Goal: Book appointment/travel/reservation

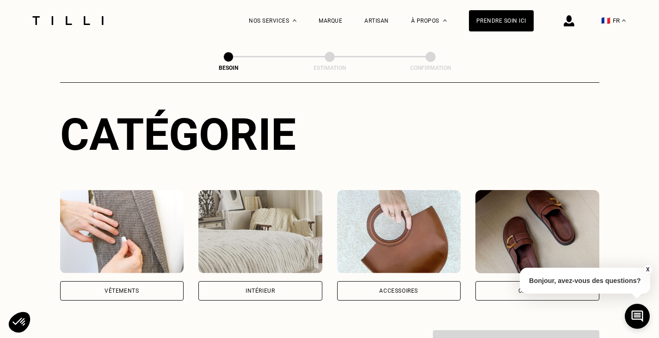
scroll to position [96, 0]
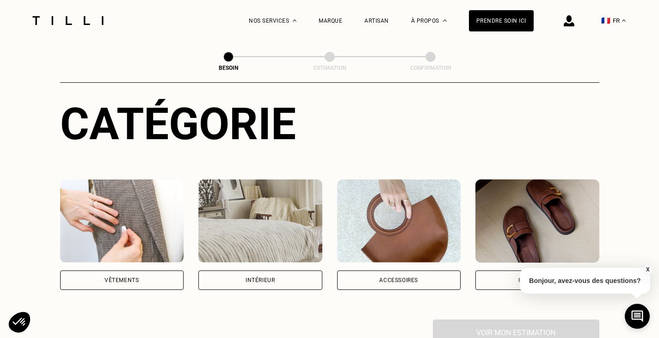
click at [114, 179] on img at bounding box center [122, 220] width 124 height 83
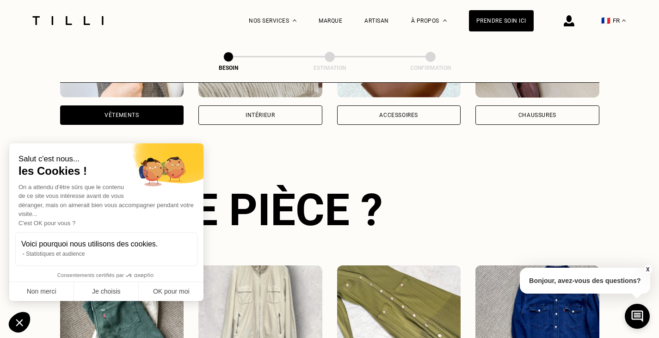
scroll to position [302, 0]
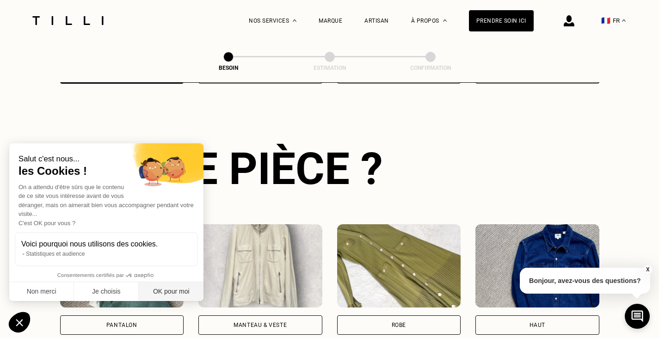
click at [170, 299] on button "OK pour moi" at bounding box center [171, 291] width 65 height 19
checkbox input "true"
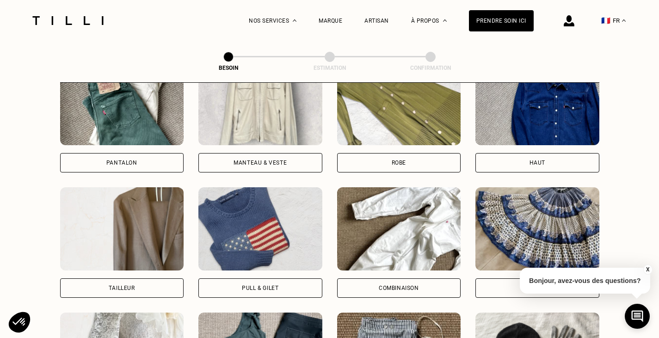
scroll to position [465, 0]
click at [124, 119] on img at bounding box center [122, 102] width 124 height 83
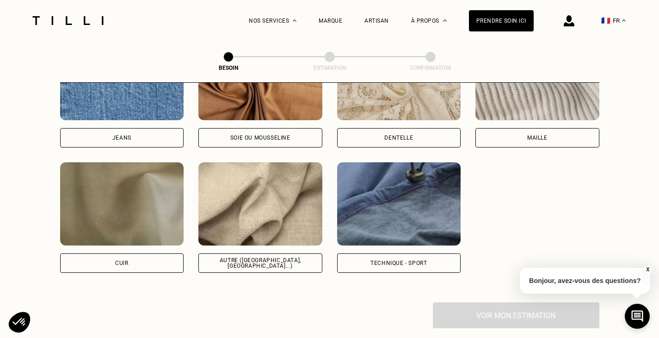
scroll to position [1052, 0]
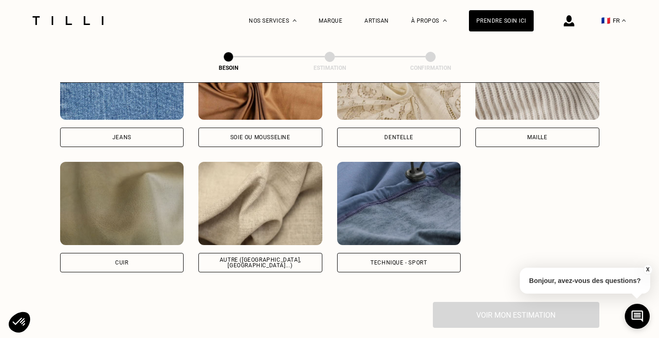
click at [254, 229] on img at bounding box center [260, 203] width 124 height 83
select select "FR"
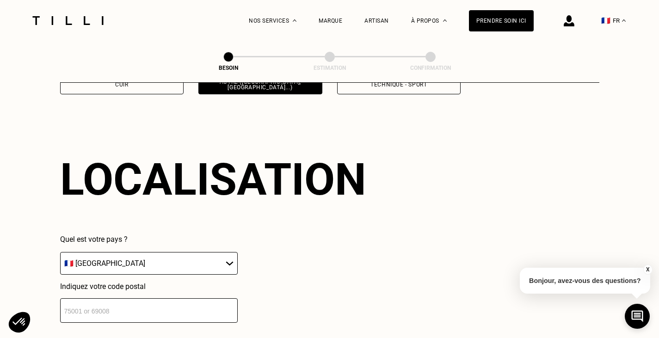
scroll to position [1244, 0]
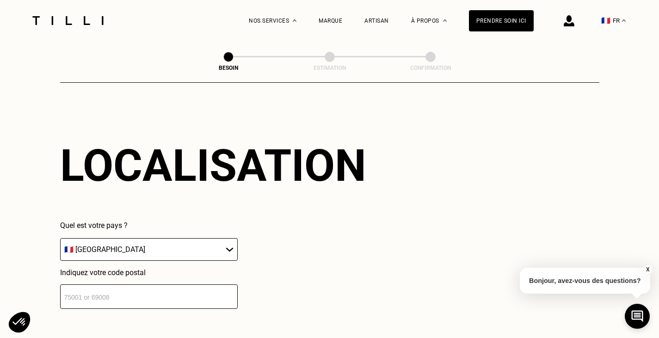
click at [156, 295] on input "number" at bounding box center [149, 296] width 178 height 25
type input "33700"
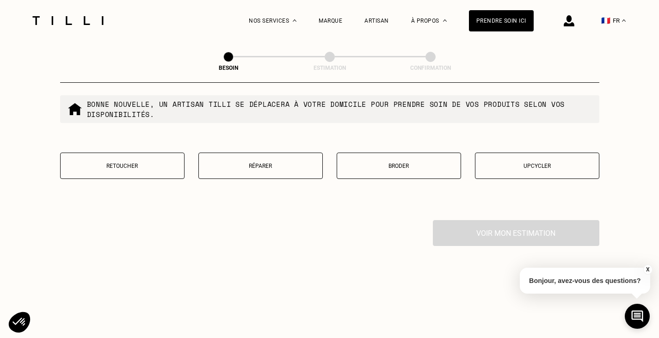
scroll to position [1598, 0]
click at [122, 166] on p "Retoucher" at bounding box center [122, 166] width 114 height 6
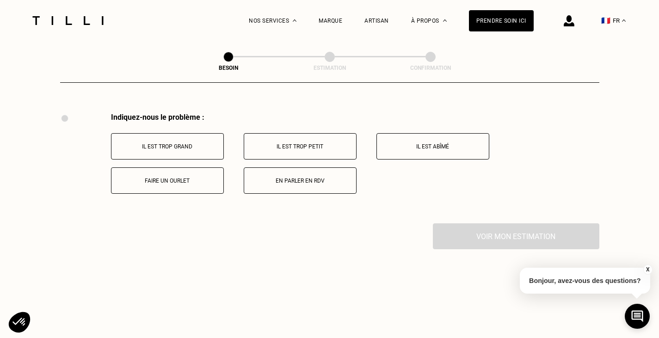
scroll to position [1711, 0]
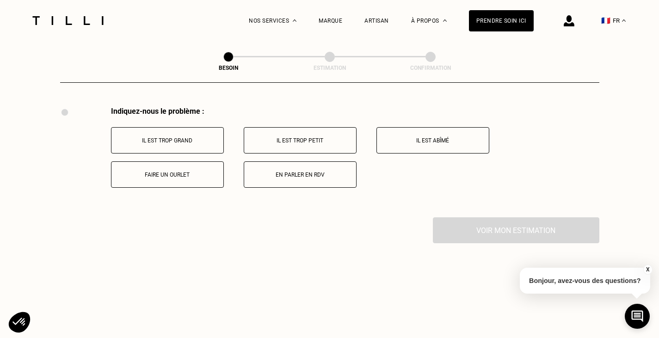
click at [200, 128] on button "Il est trop grand" at bounding box center [167, 140] width 113 height 26
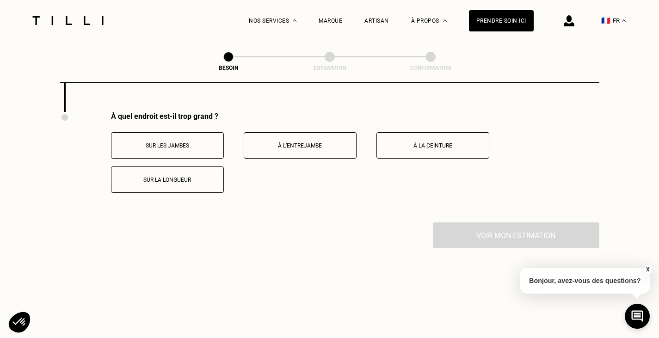
scroll to position [1822, 0]
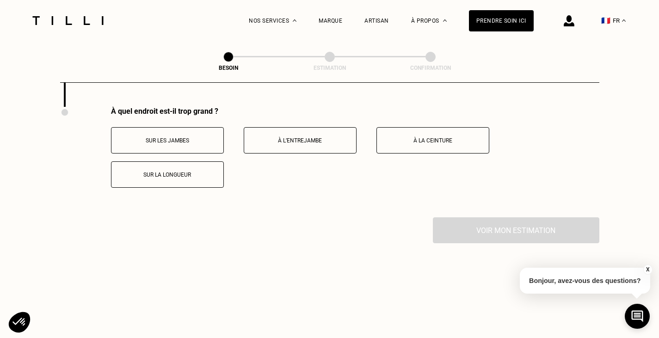
click at [184, 166] on button "Sur la longueur" at bounding box center [167, 174] width 113 height 26
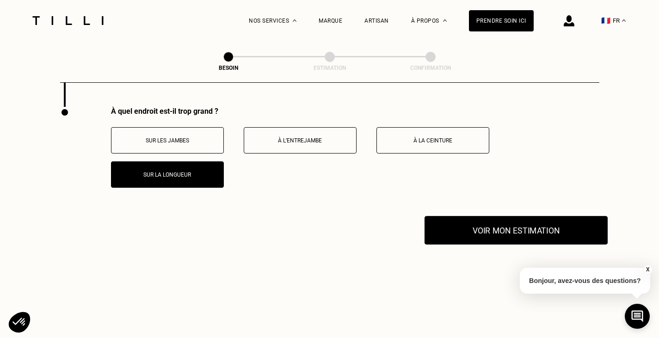
click at [483, 225] on button "Voir mon estimation" at bounding box center [515, 230] width 183 height 29
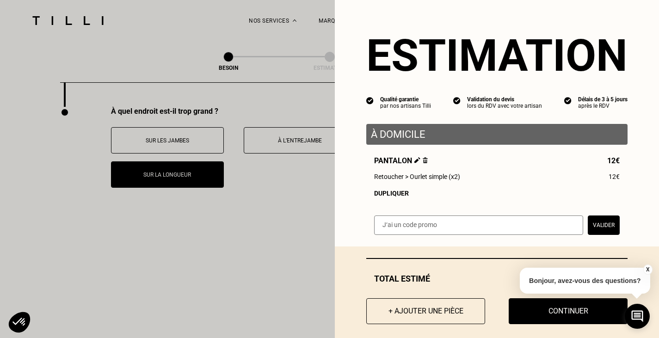
click at [385, 194] on div "Dupliquer" at bounding box center [497, 193] width 246 height 7
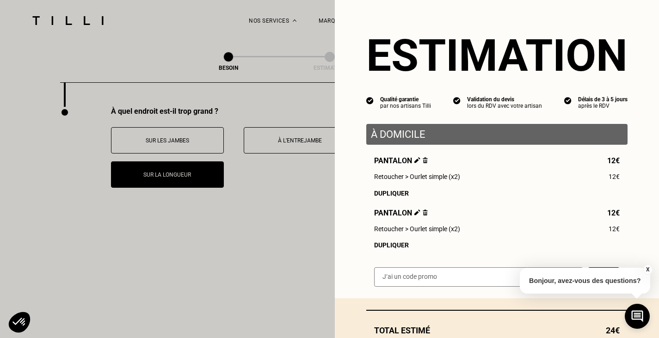
click at [385, 194] on div "Dupliquer" at bounding box center [497, 193] width 246 height 7
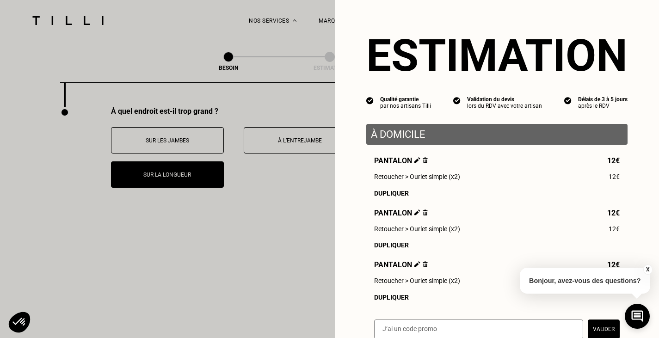
click at [385, 194] on div "Dupliquer" at bounding box center [497, 193] width 246 height 7
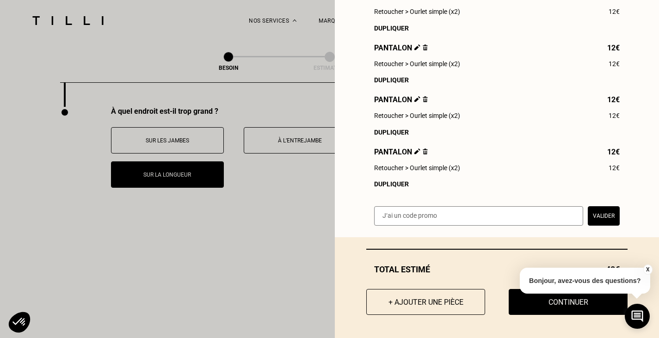
scroll to position [171, 0]
click at [514, 322] on div "Total estimé 48€ + Ajouter une pièce Continuer" at bounding box center [497, 287] width 324 height 101
click at [524, 311] on button "Continuer" at bounding box center [568, 302] width 131 height 29
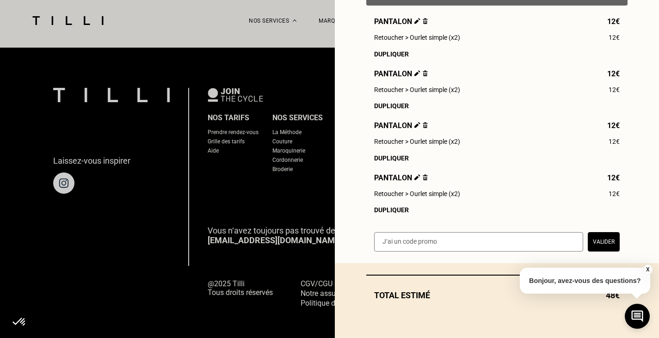
scroll to position [145, 0]
select select "FR"
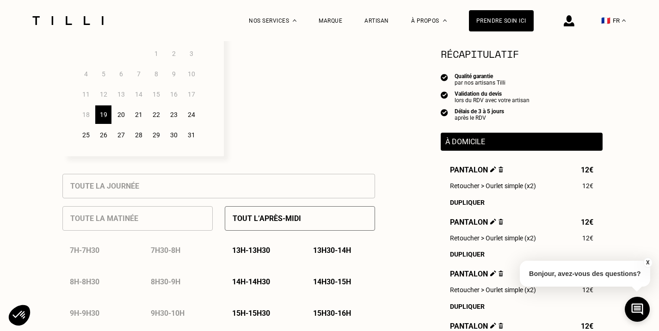
scroll to position [298, 0]
click at [103, 136] on div "26" at bounding box center [103, 134] width 16 height 18
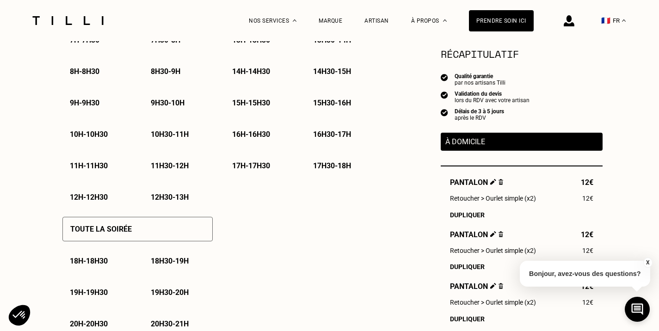
scroll to position [544, 0]
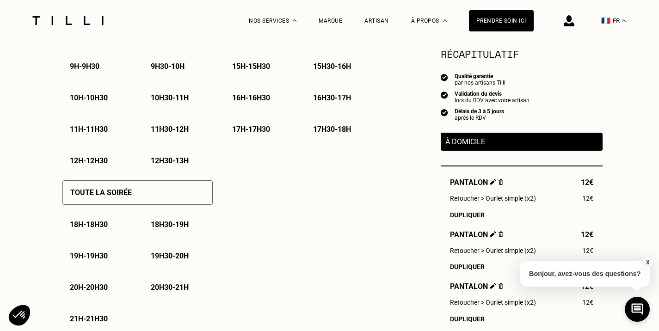
click at [106, 225] on p "18h - 18h30" at bounding box center [89, 224] width 38 height 9
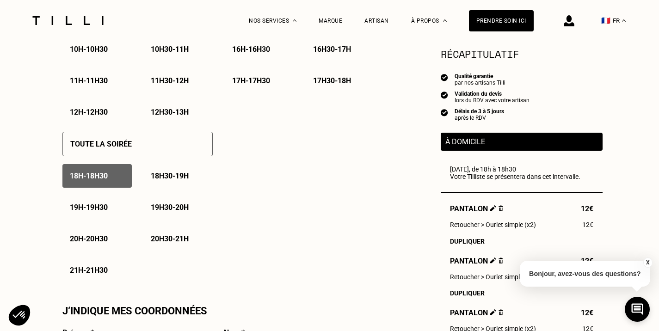
scroll to position [594, 0]
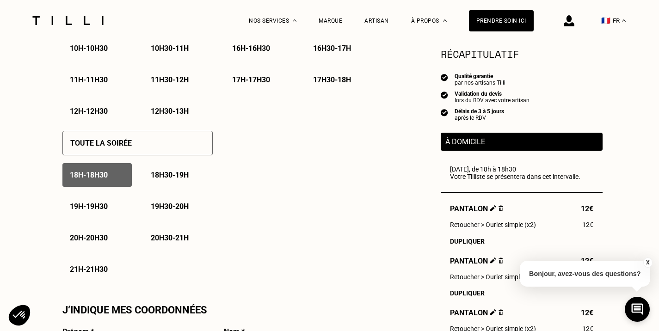
click at [646, 261] on button "X" at bounding box center [647, 263] width 9 height 10
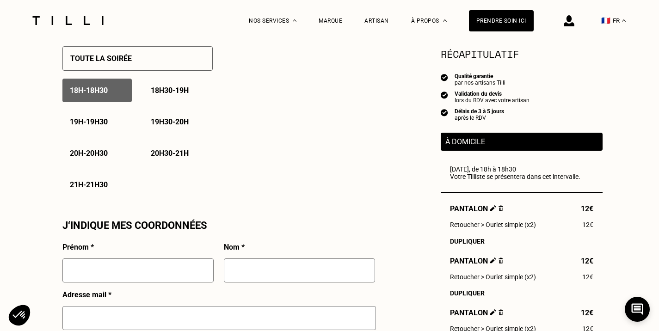
scroll to position [706, 0]
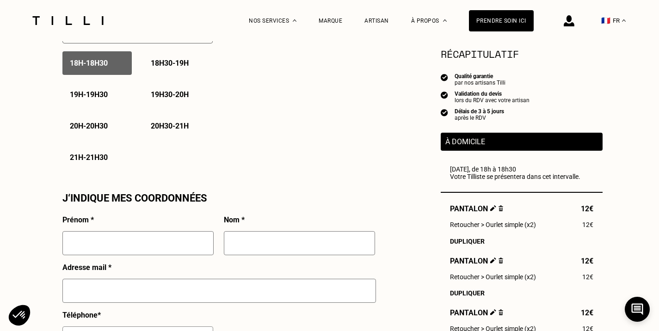
click at [123, 238] on input "text" at bounding box center [137, 243] width 151 height 24
type input "[PERSON_NAME]"
click at [259, 251] on input "text" at bounding box center [299, 243] width 151 height 24
type input "[PERSON_NAME]"
click at [234, 295] on input "text" at bounding box center [218, 291] width 313 height 24
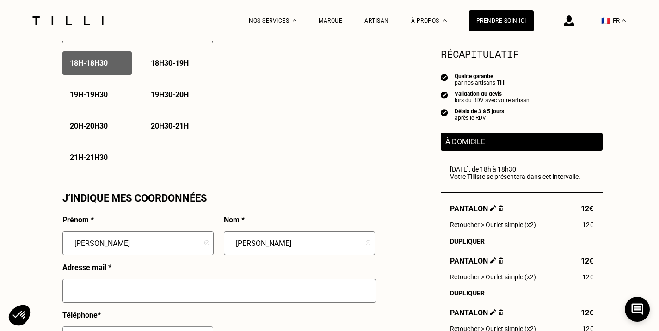
type input "[EMAIL_ADDRESS][DOMAIN_NAME]"
type input "06 19 98 86 86"
type input "[STREET_ADDRESS]"
type input "Mérignac"
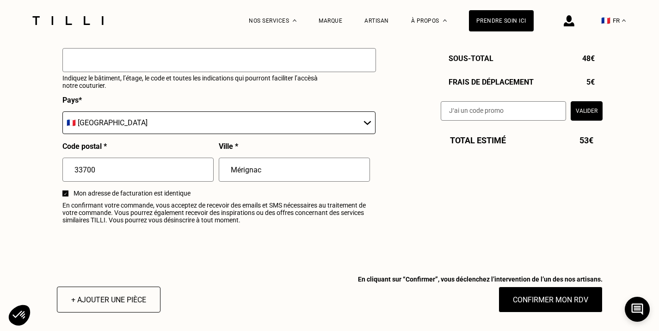
scroll to position [1087, 0]
click at [526, 312] on button "Confirmer mon RDV" at bounding box center [550, 299] width 115 height 29
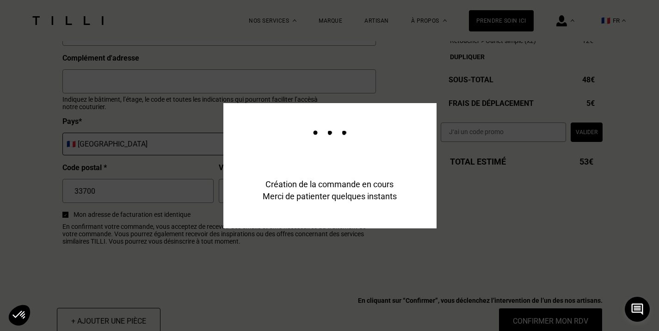
scroll to position [1110, 0]
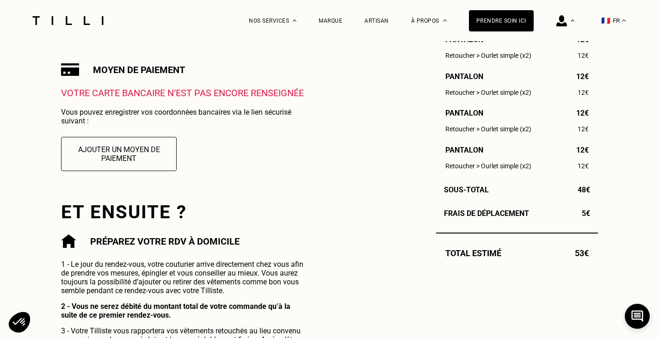
scroll to position [259, 0]
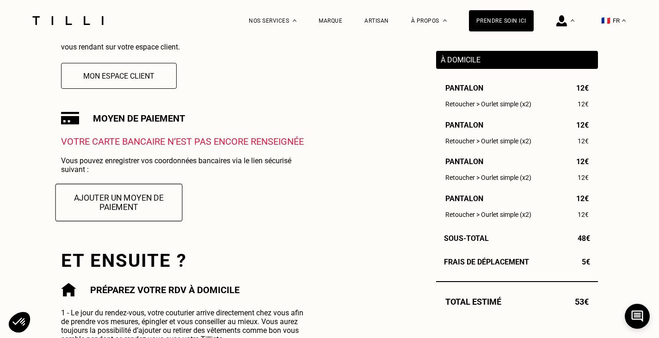
click at [145, 210] on button "Ajouter un moyen de paiement" at bounding box center [118, 202] width 127 height 37
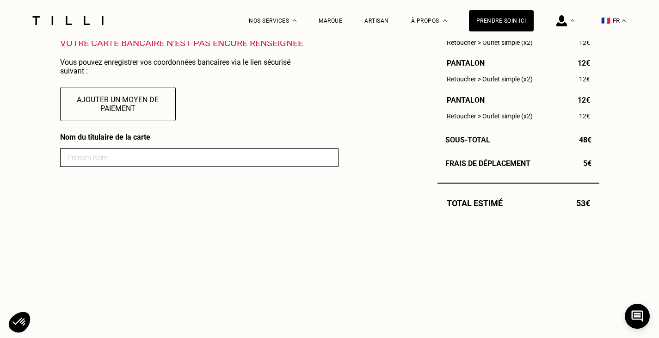
scroll to position [352, 0]
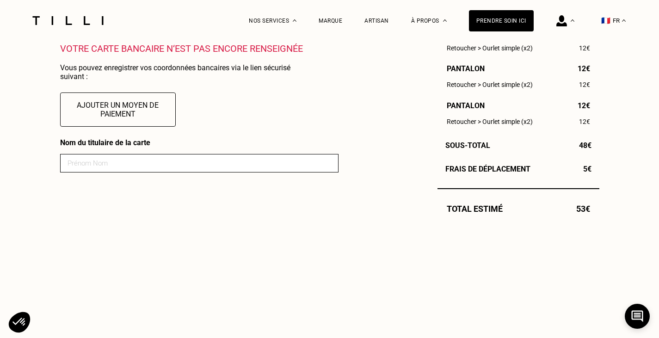
click at [203, 163] on input at bounding box center [199, 163] width 278 height 18
type input "[PERSON_NAME]"
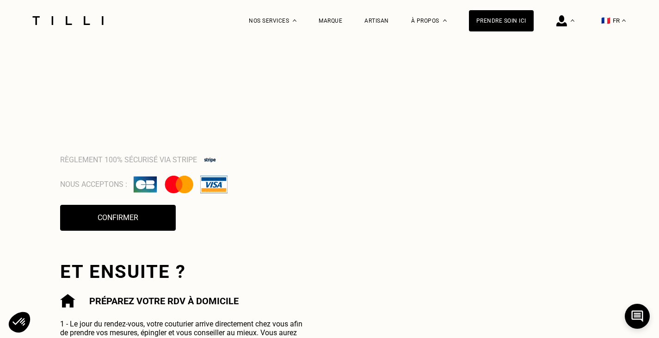
scroll to position [755, 0]
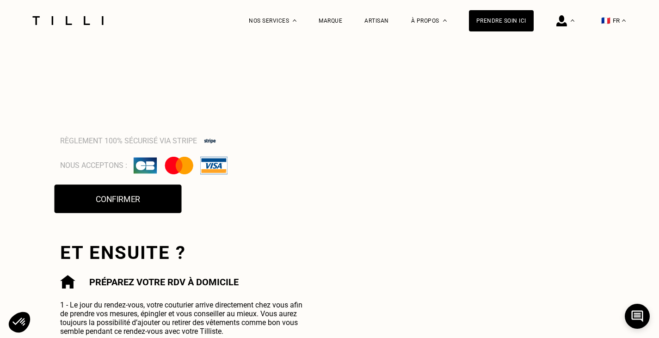
click at [132, 194] on button "Confirmer" at bounding box center [117, 198] width 127 height 29
